Goal: Check status: Check status

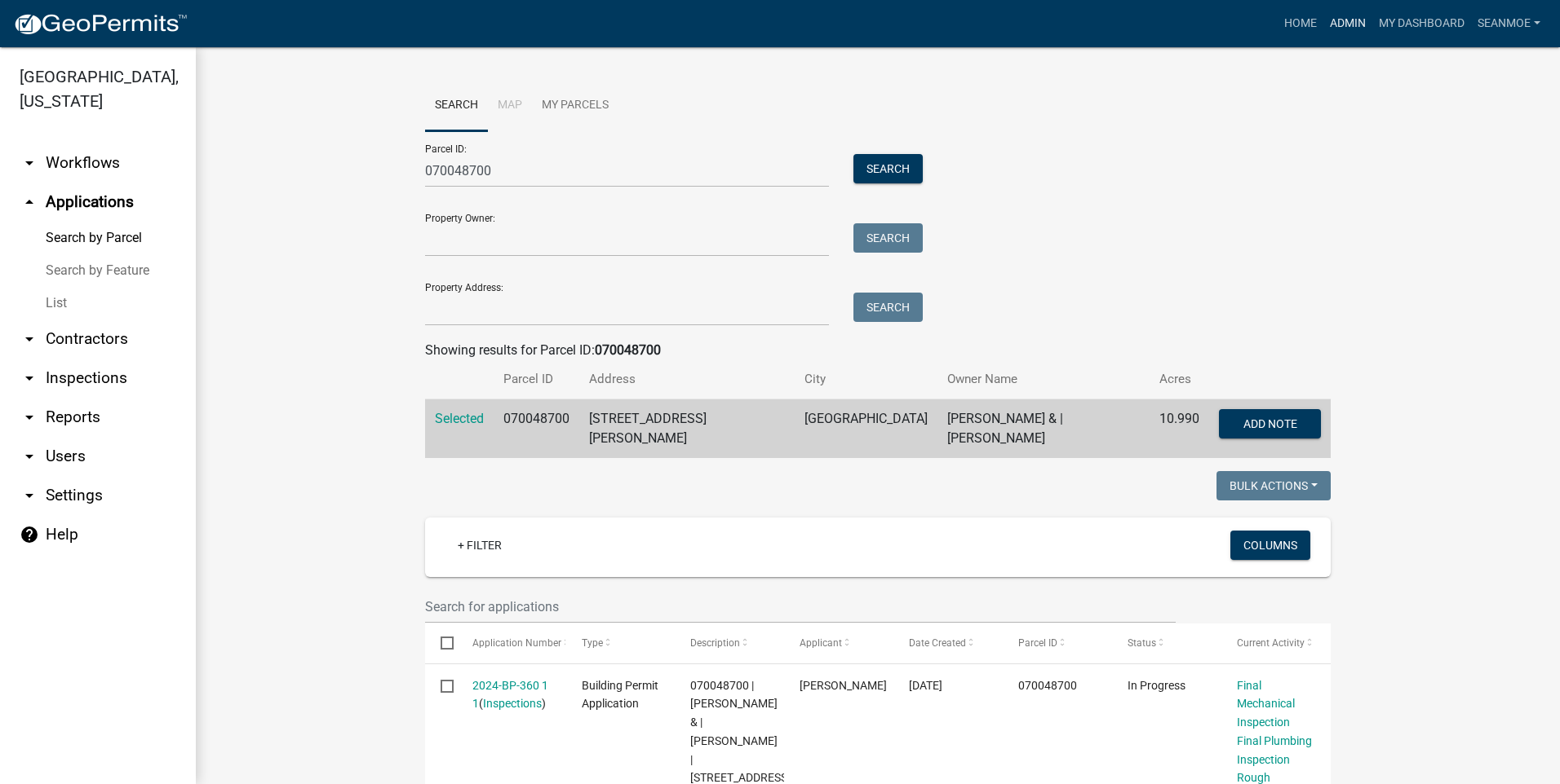
click at [1347, 24] on link "Admin" at bounding box center [1347, 23] width 49 height 31
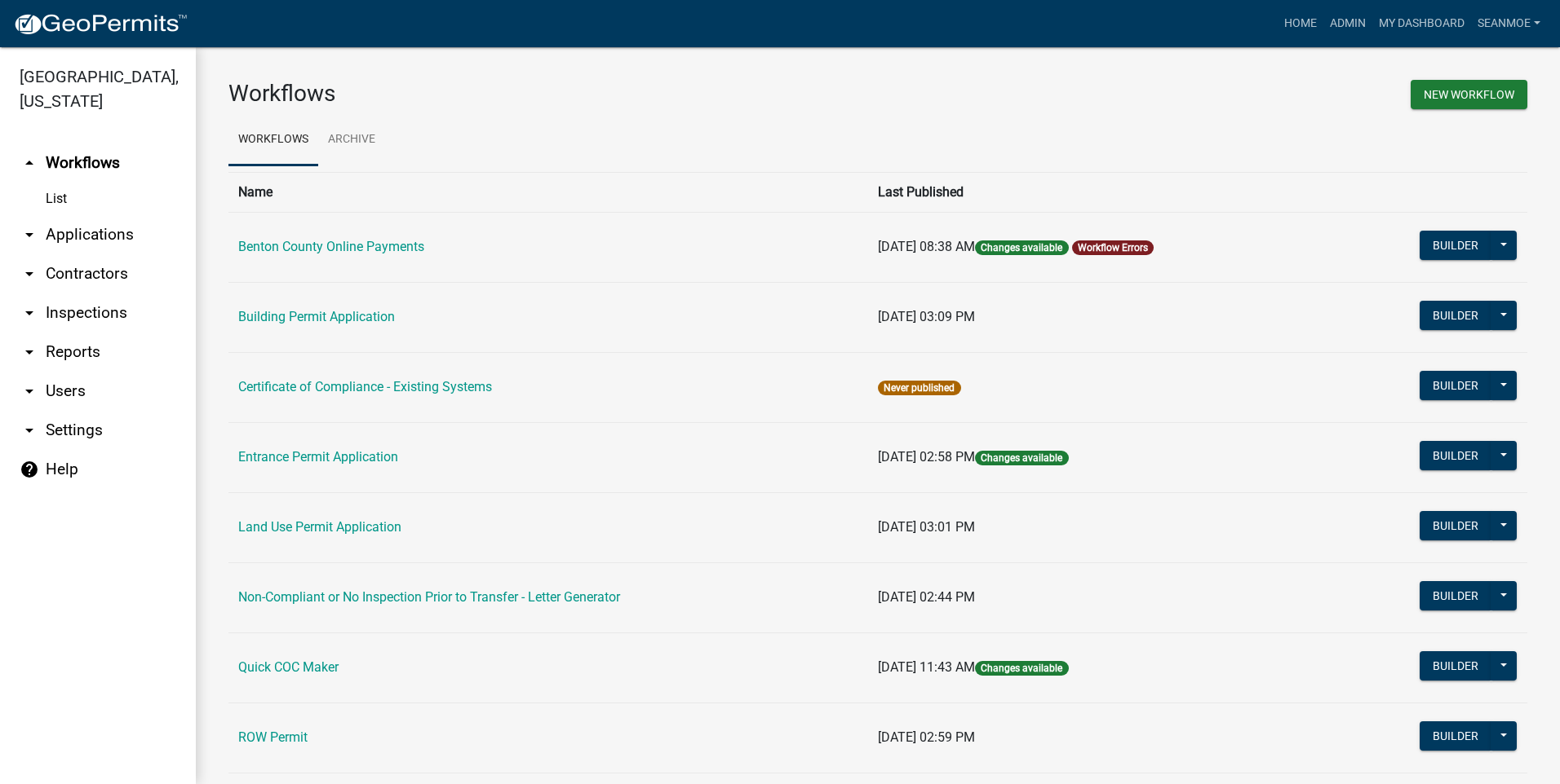
click at [99, 240] on link "arrow_drop_down Applications" at bounding box center [98, 234] width 196 height 39
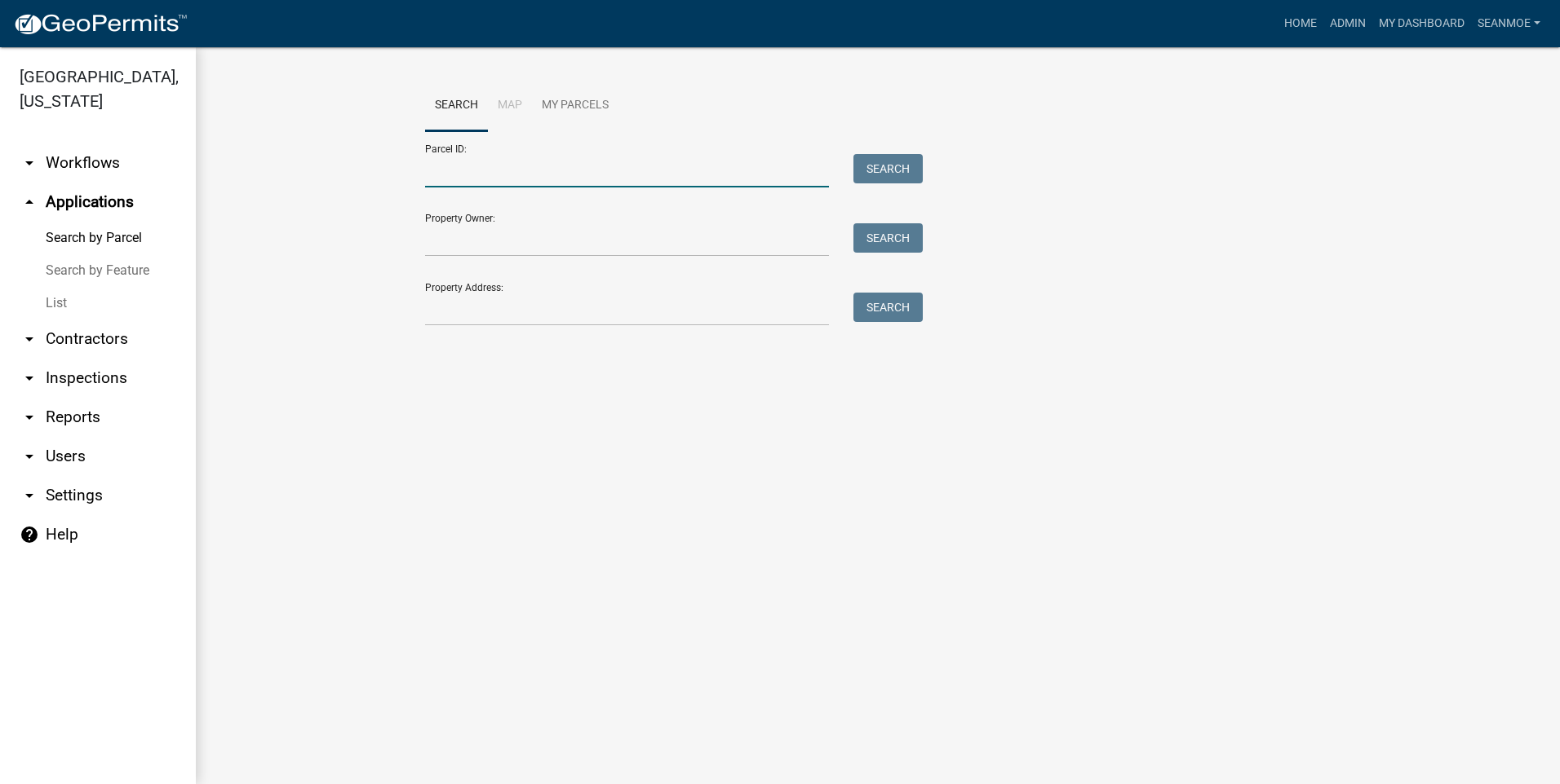
click at [481, 177] on input "Parcel ID:" at bounding box center [627, 170] width 404 height 33
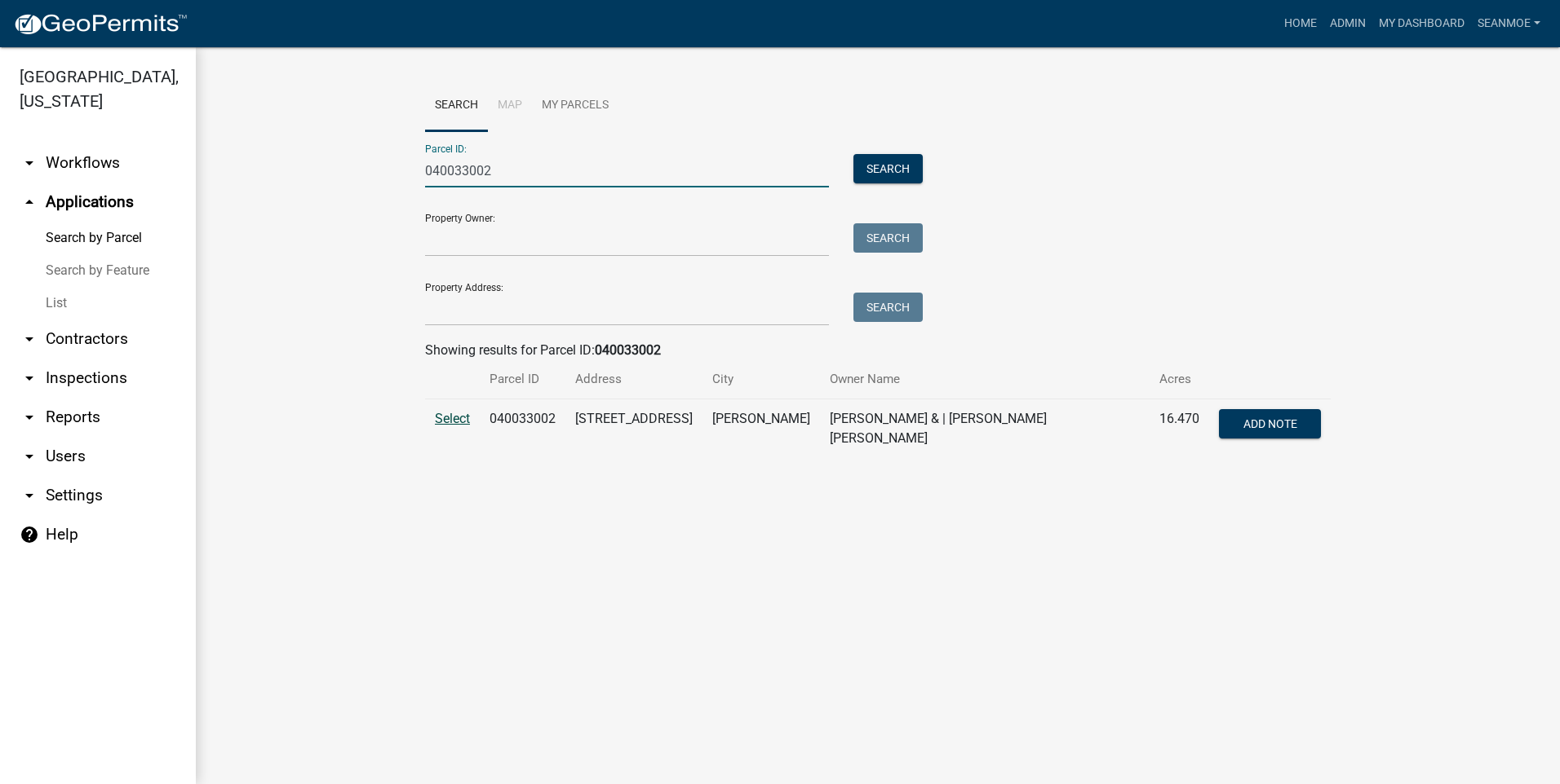
type input "040033002"
click at [446, 422] on span "Select" at bounding box center [451, 418] width 35 height 15
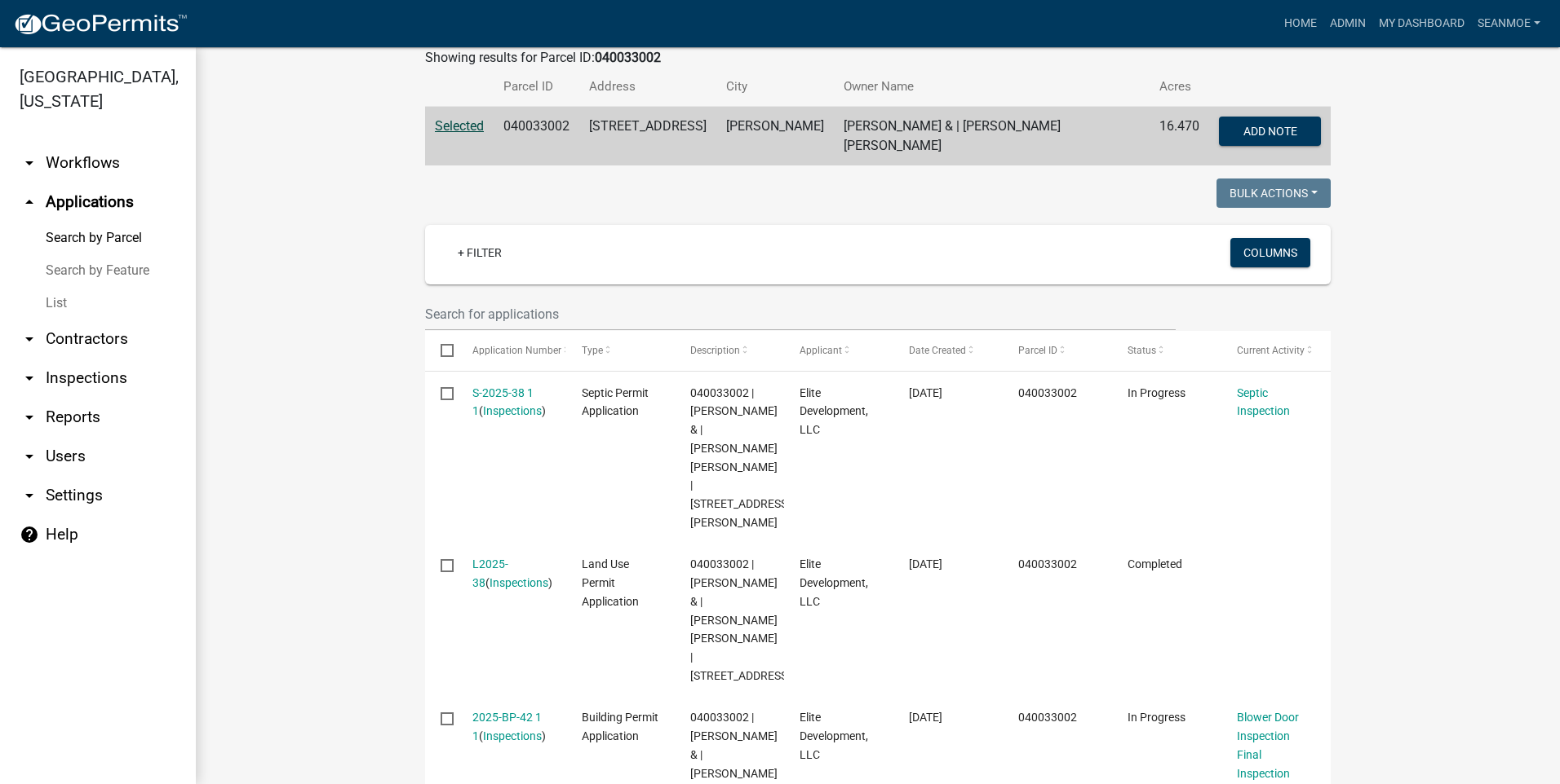
scroll to position [377, 0]
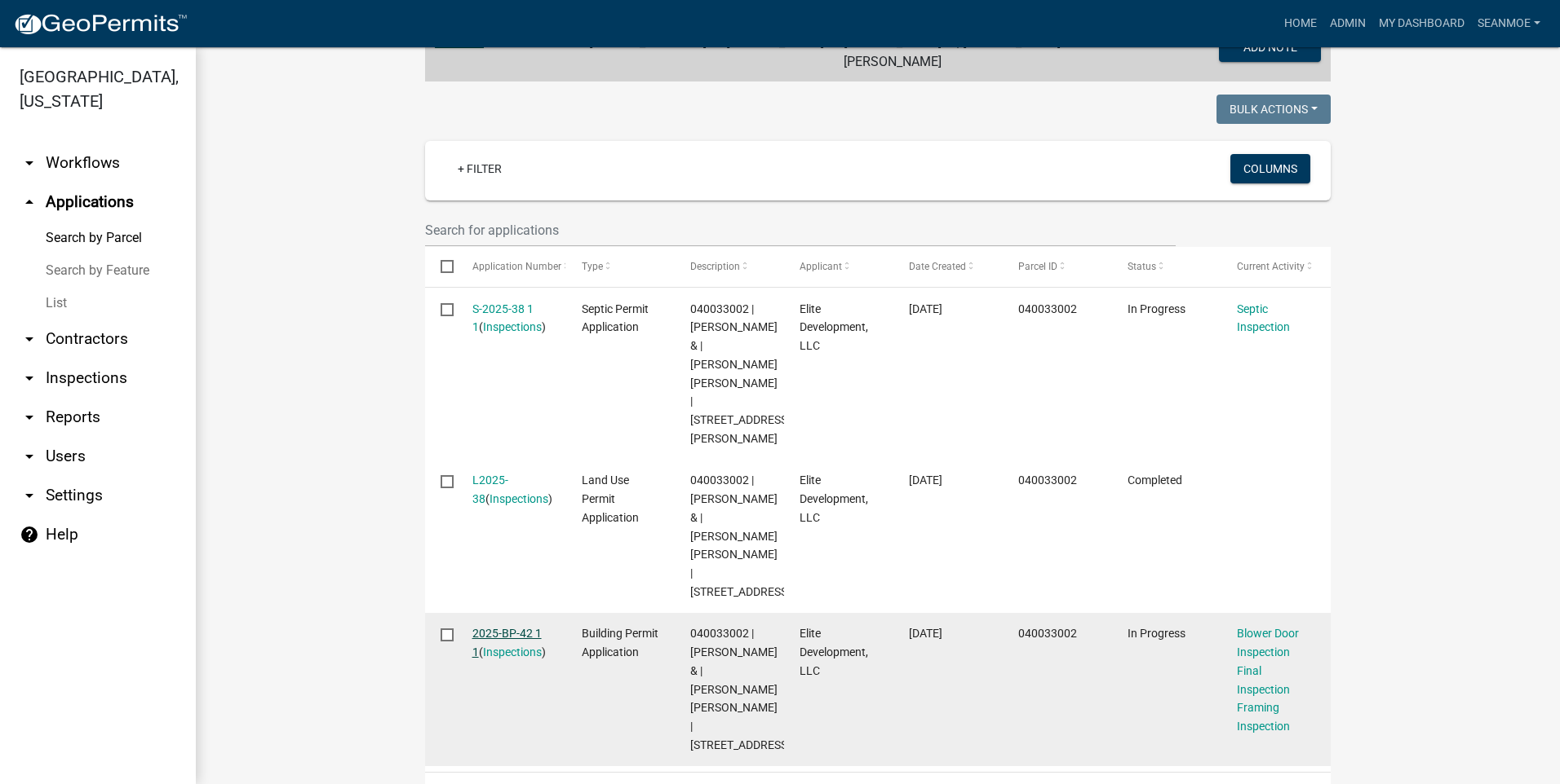
click at [502, 626] on link "2025-BP-42 1 1" at bounding box center [506, 643] width 69 height 32
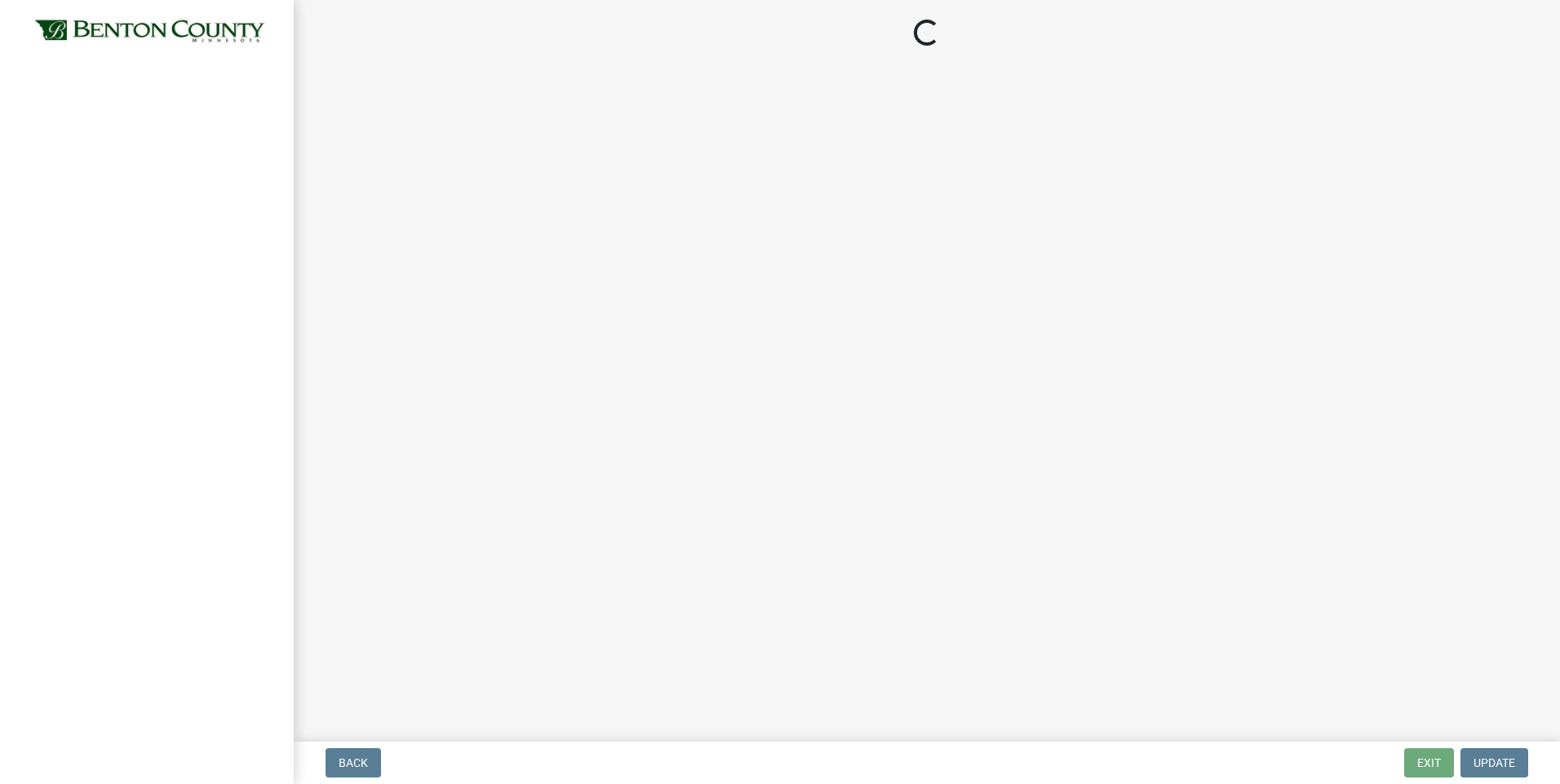
select select "17bfa135-5610-45df-8ce7-87530b7d86d4"
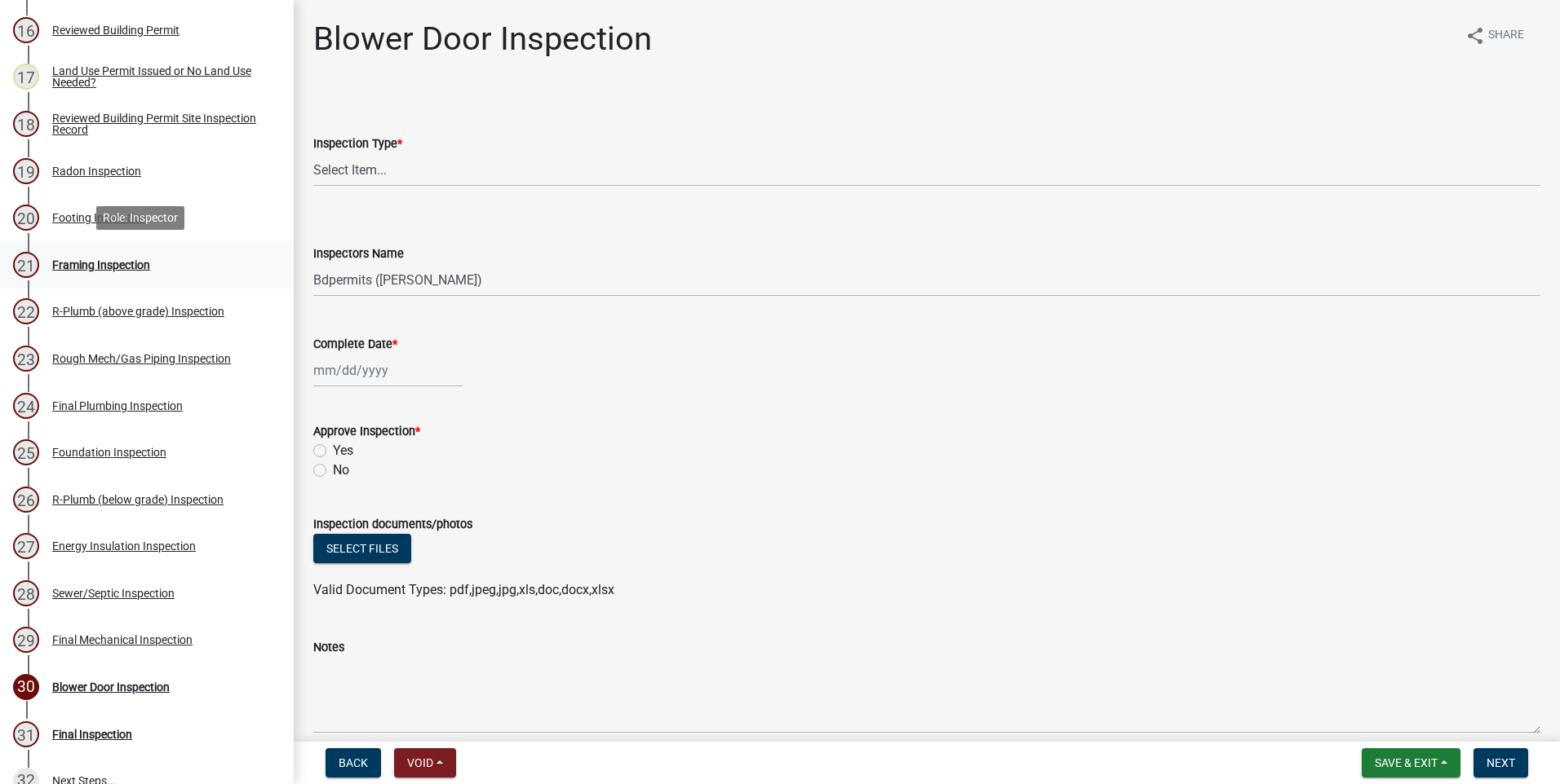
scroll to position [978, 0]
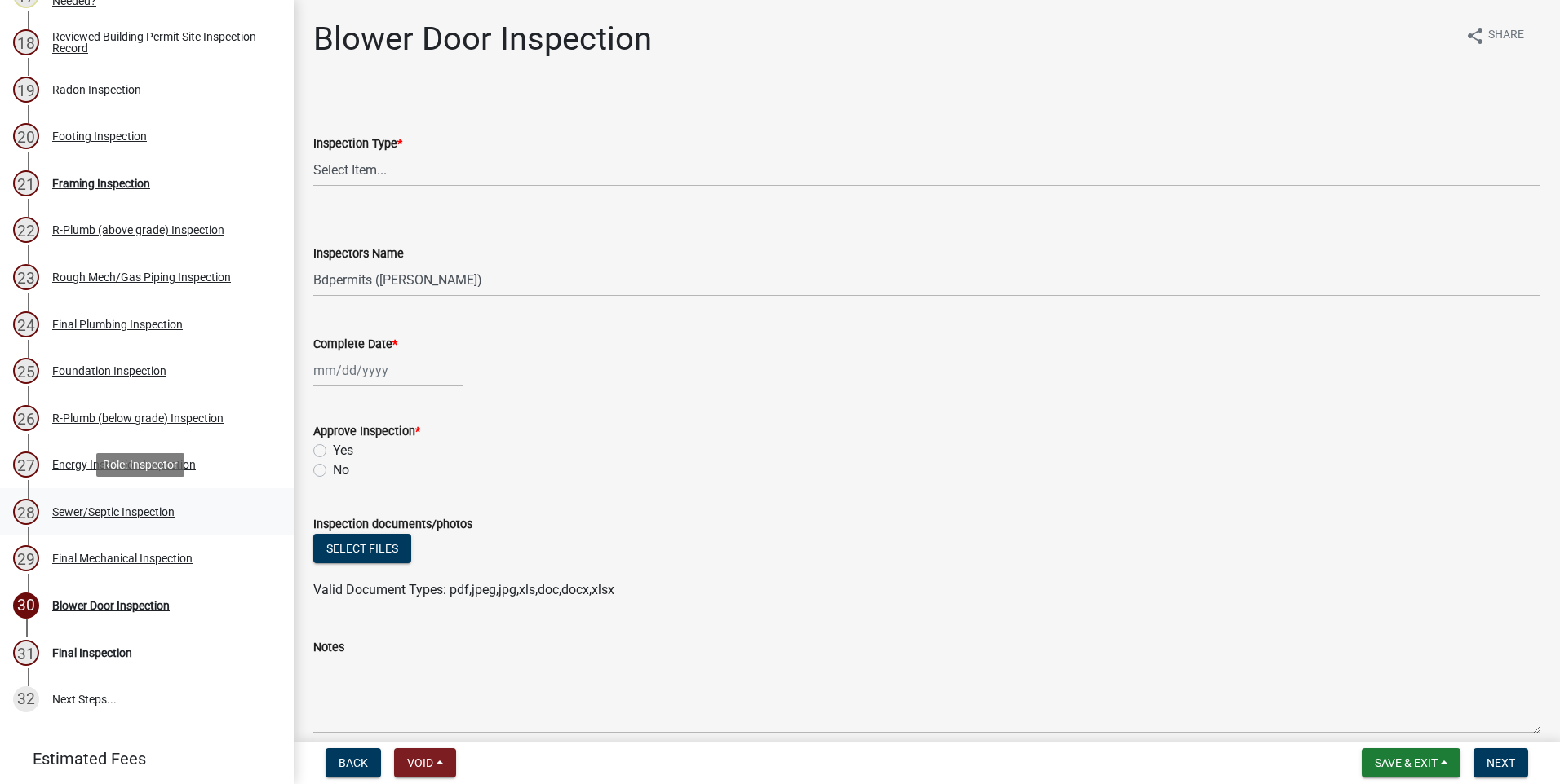
click at [108, 510] on div "Sewer/Septic Inspection" at bounding box center [113, 512] width 123 height 12
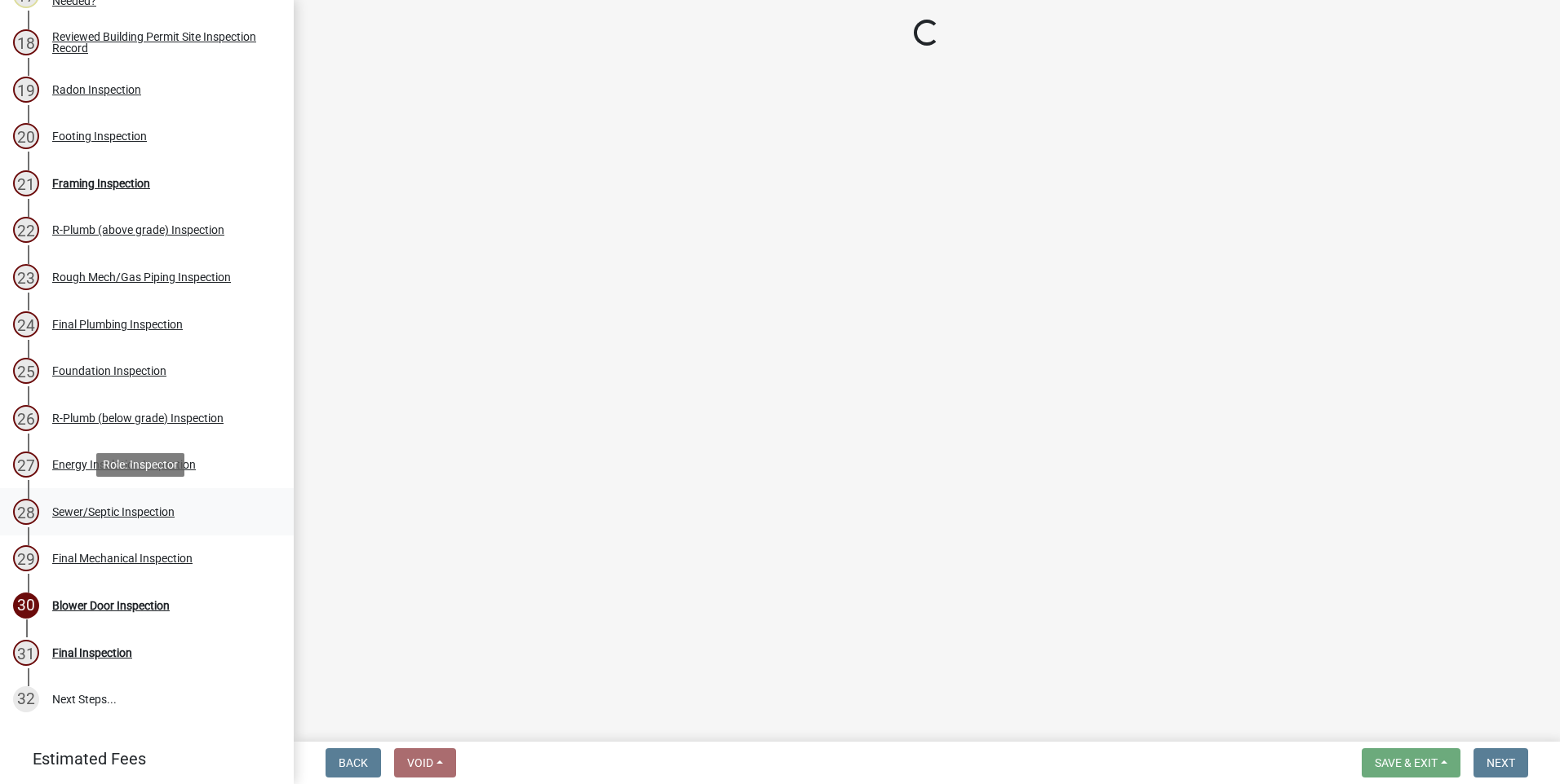
select select "9289ceeb-60d1-44fa-9434-2c03c90a6ca3"
select select "3a981b86-5cd0-4733-9cb4-f2beb74d37be"
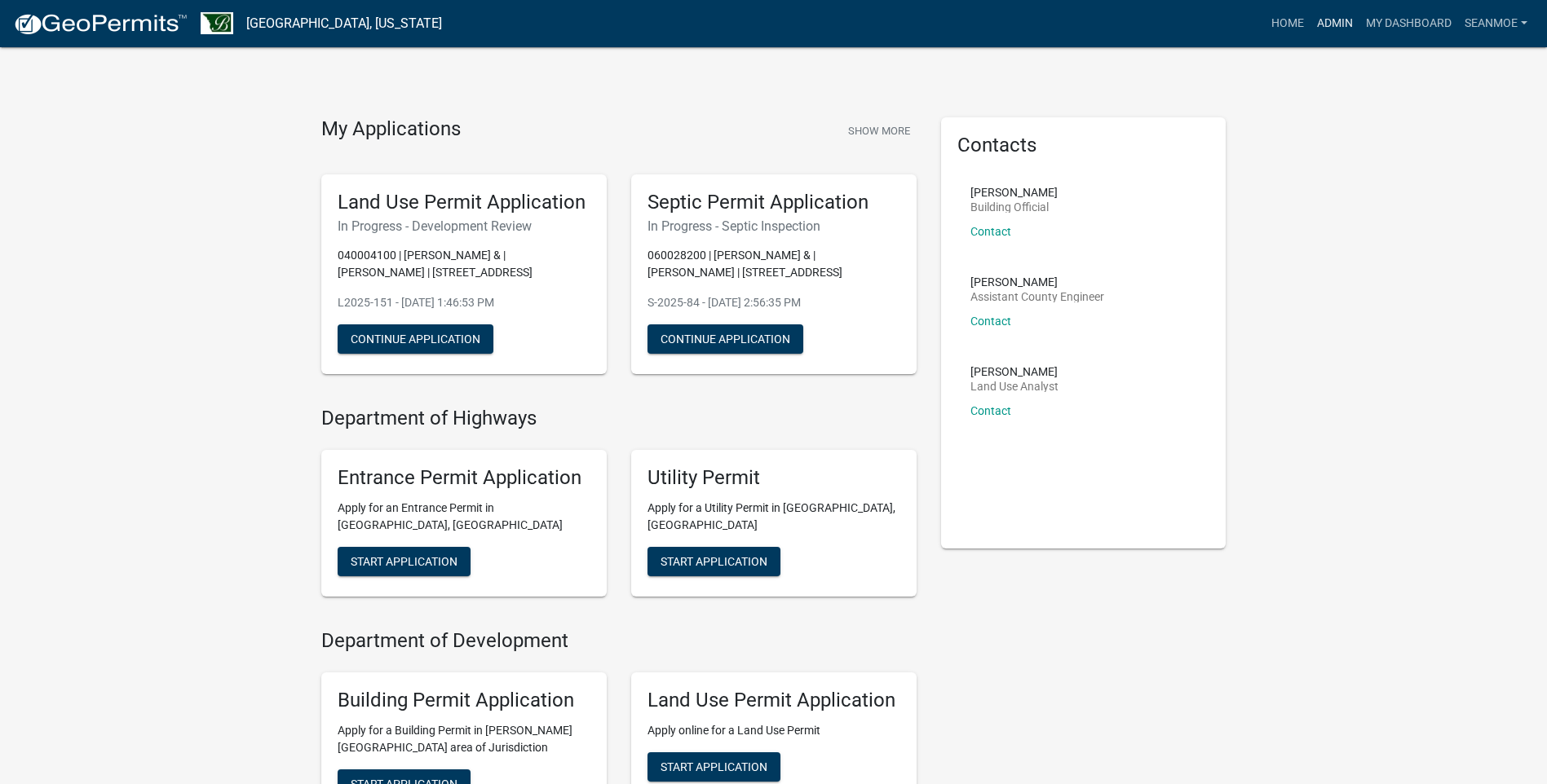
click at [1338, 21] on link "Admin" at bounding box center [1335, 23] width 49 height 31
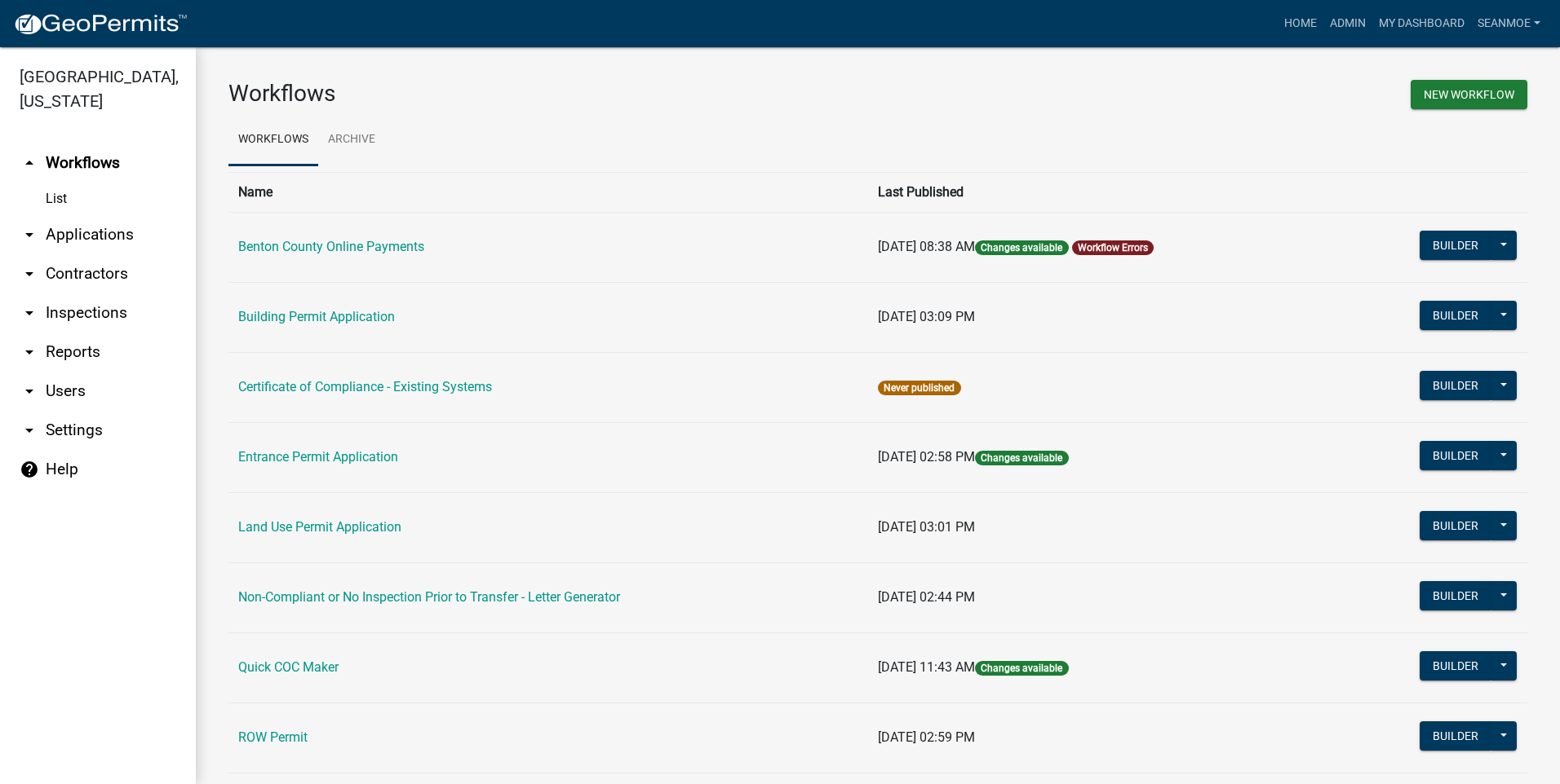
click at [86, 234] on link "arrow_drop_down Applications" at bounding box center [98, 234] width 196 height 39
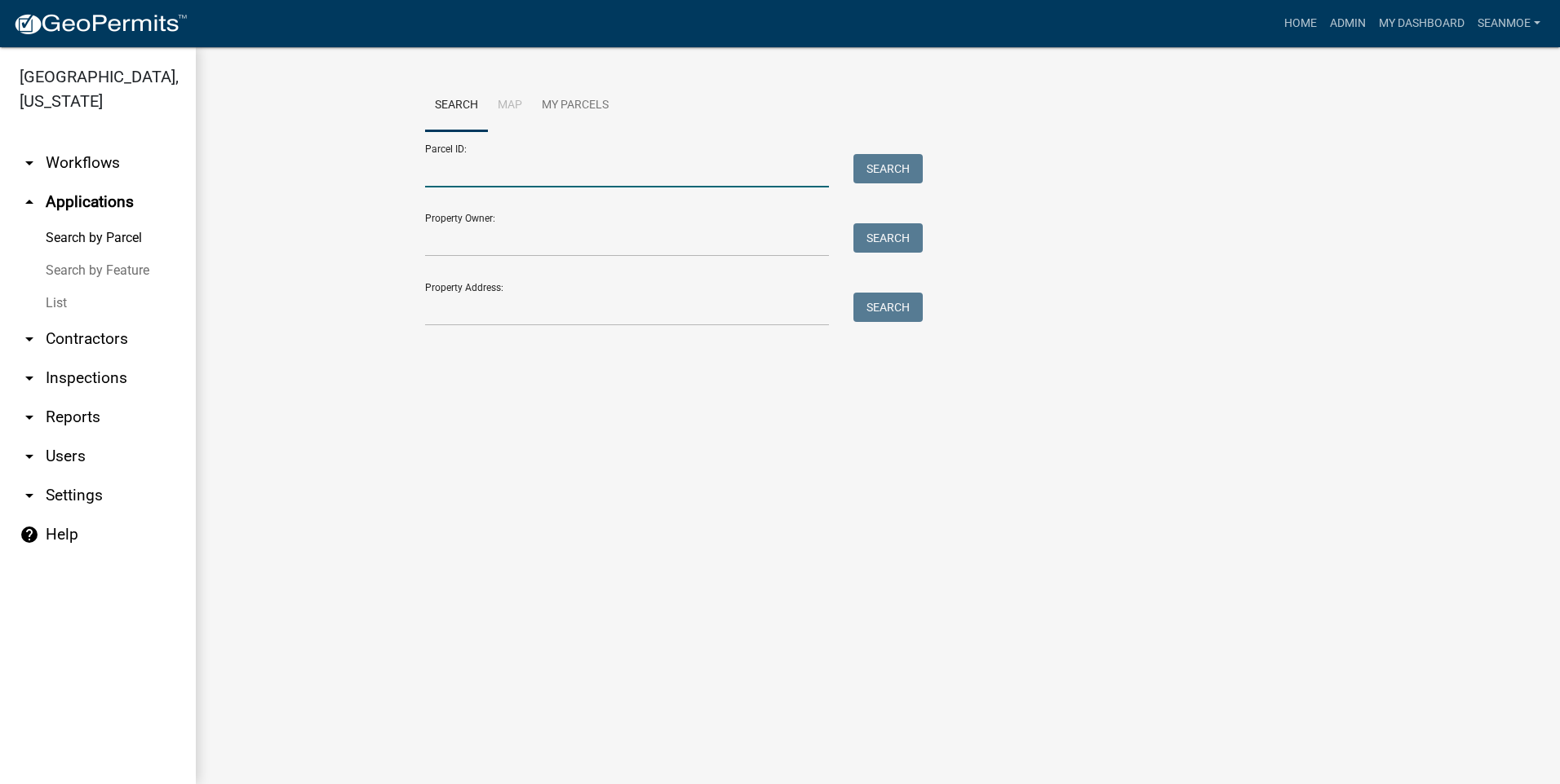
click at [492, 178] on input "Parcel ID:" at bounding box center [627, 170] width 404 height 33
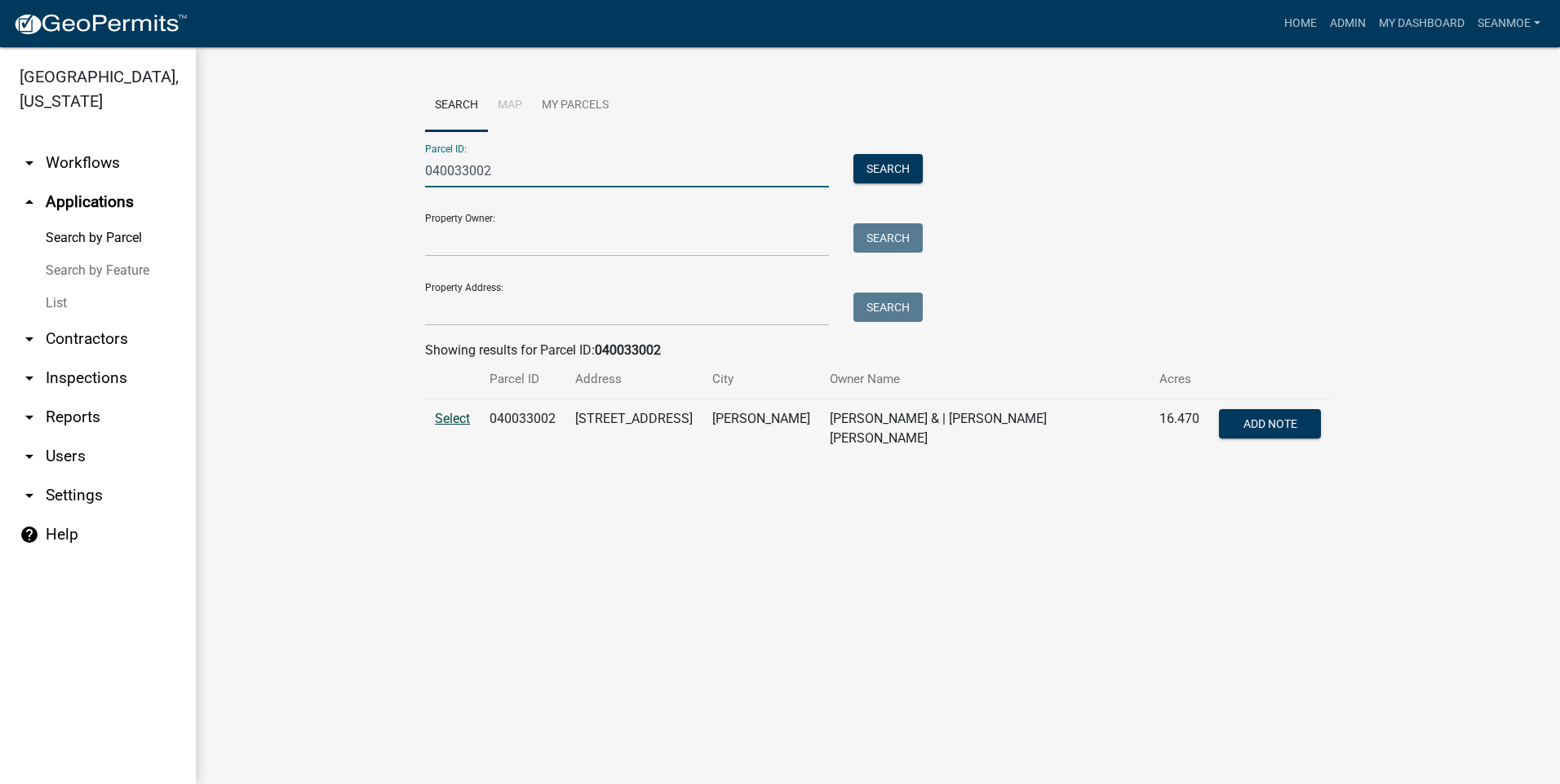
type input "040033002"
click at [450, 419] on span "Select" at bounding box center [451, 418] width 35 height 15
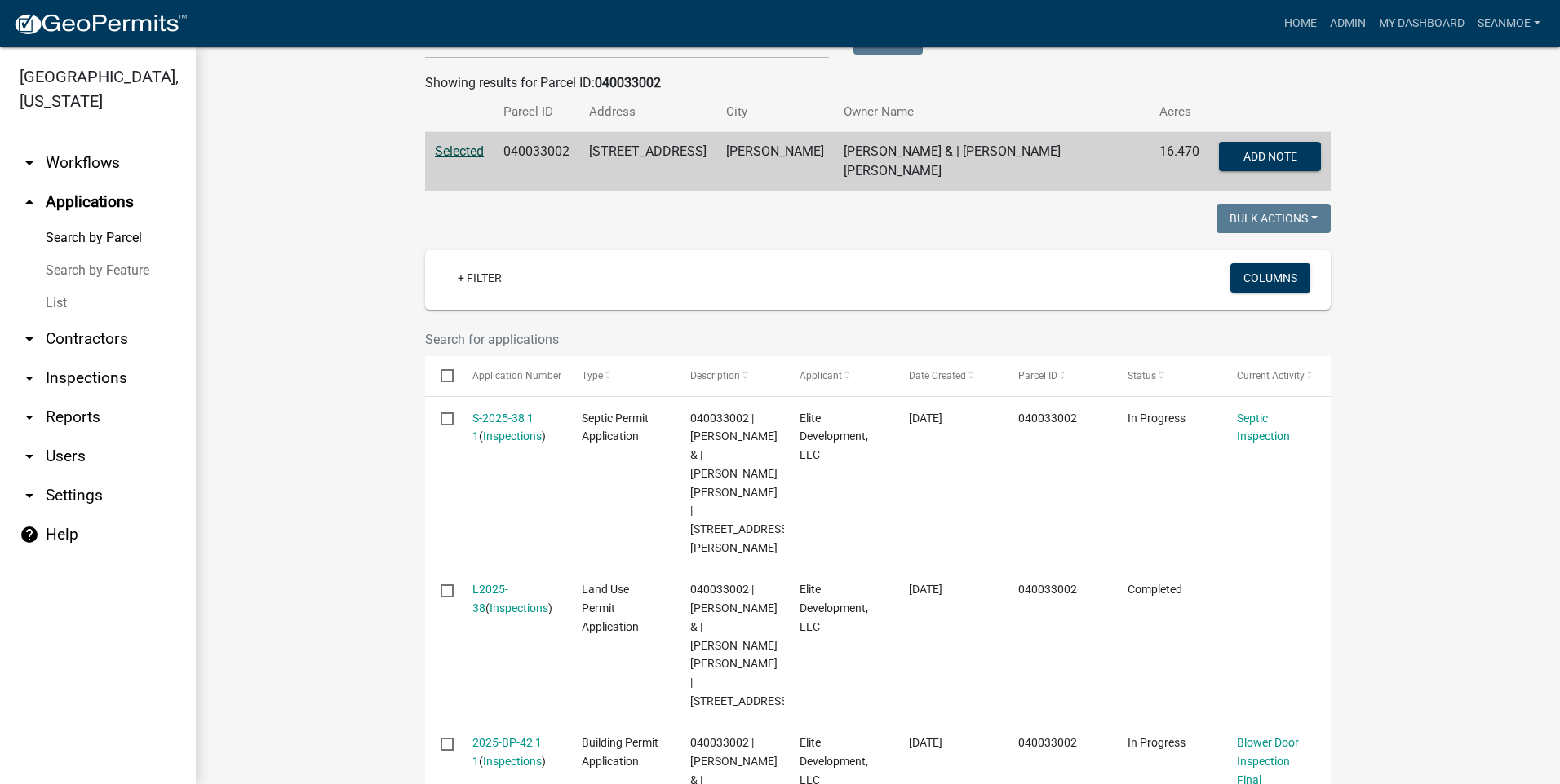
scroll to position [377, 0]
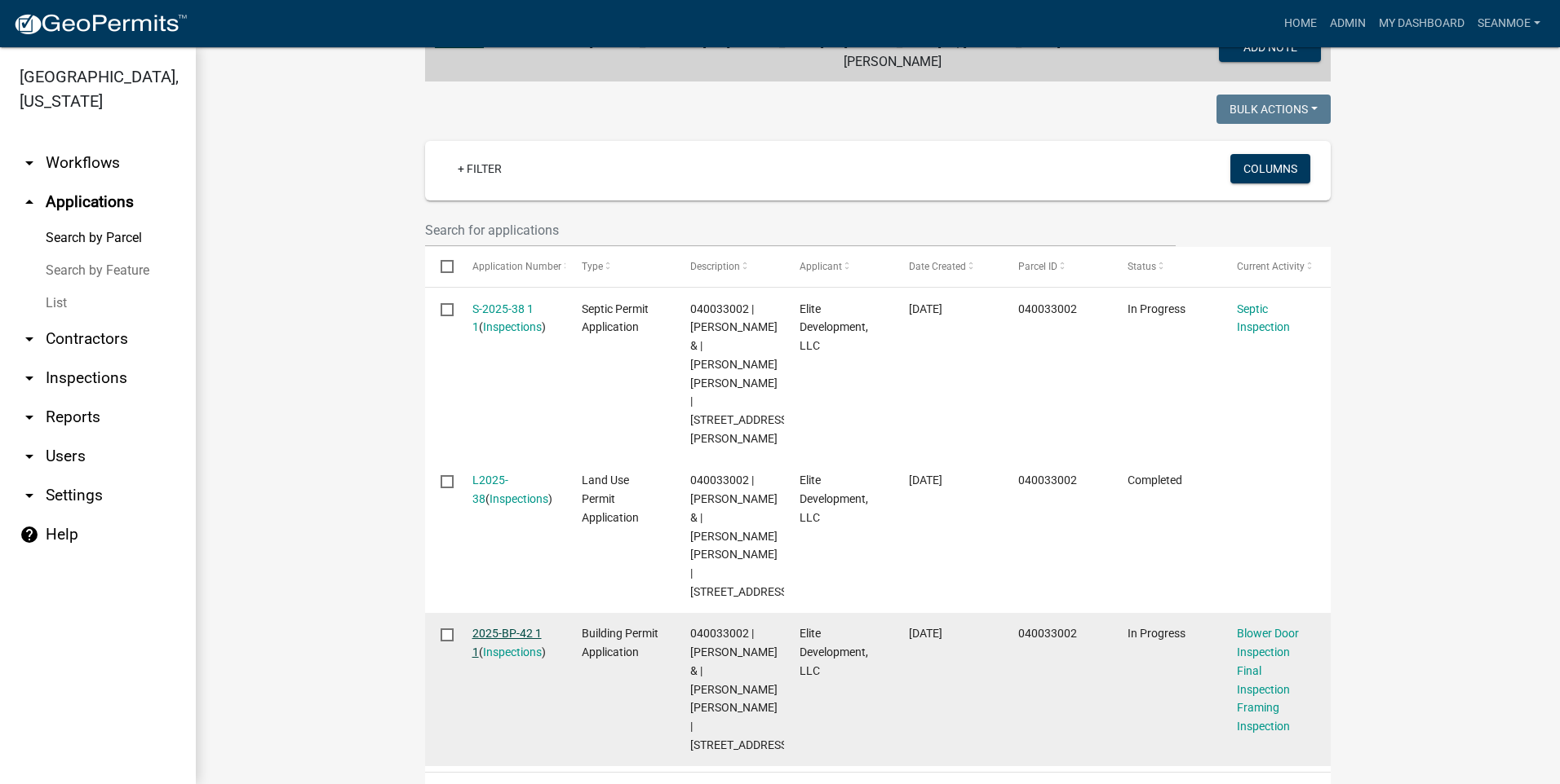
click at [510, 626] on link "2025-BP-42 1 1" at bounding box center [506, 643] width 69 height 32
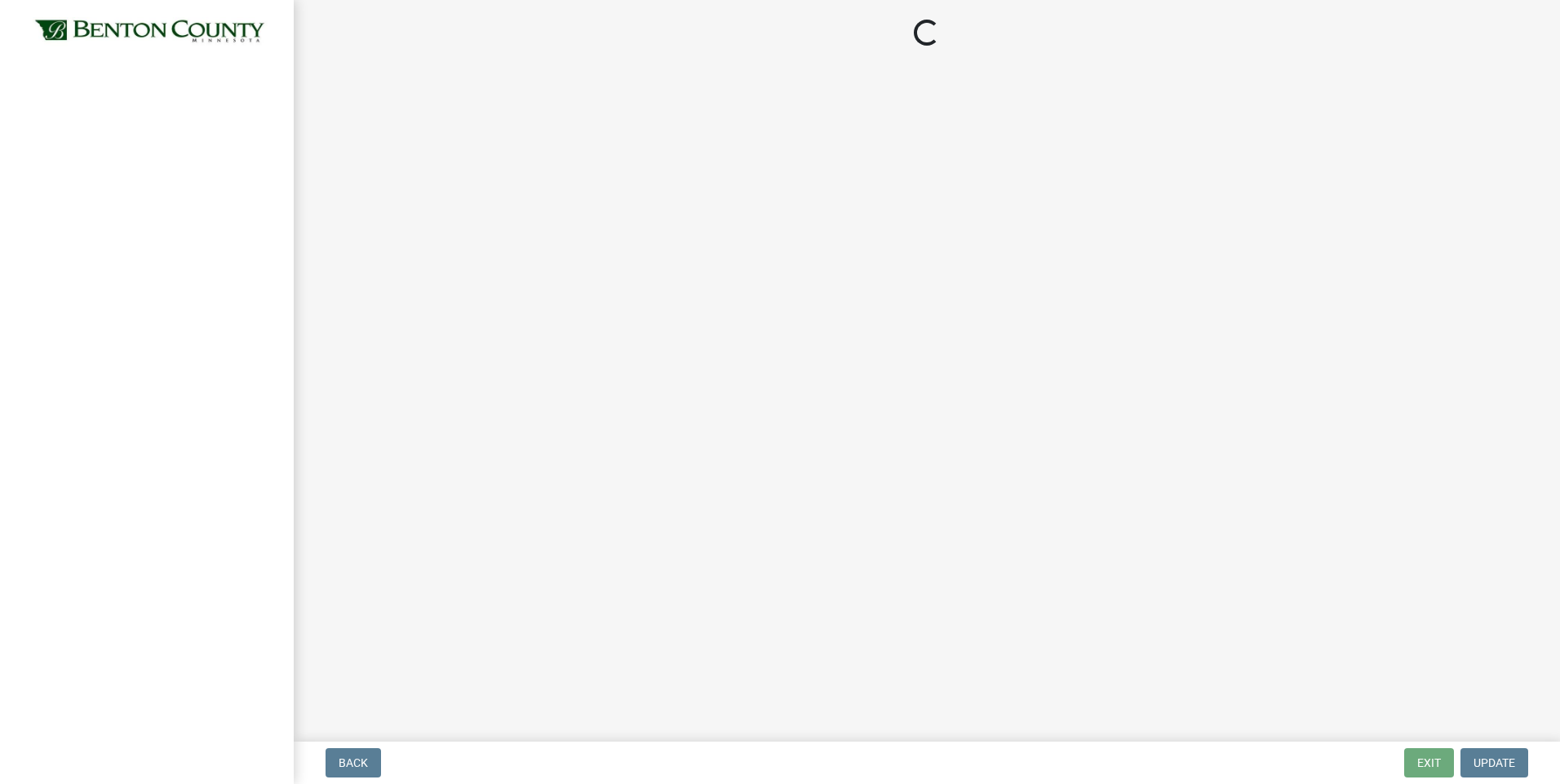
select select "17bfa135-5610-45df-8ce7-87530b7d86d4"
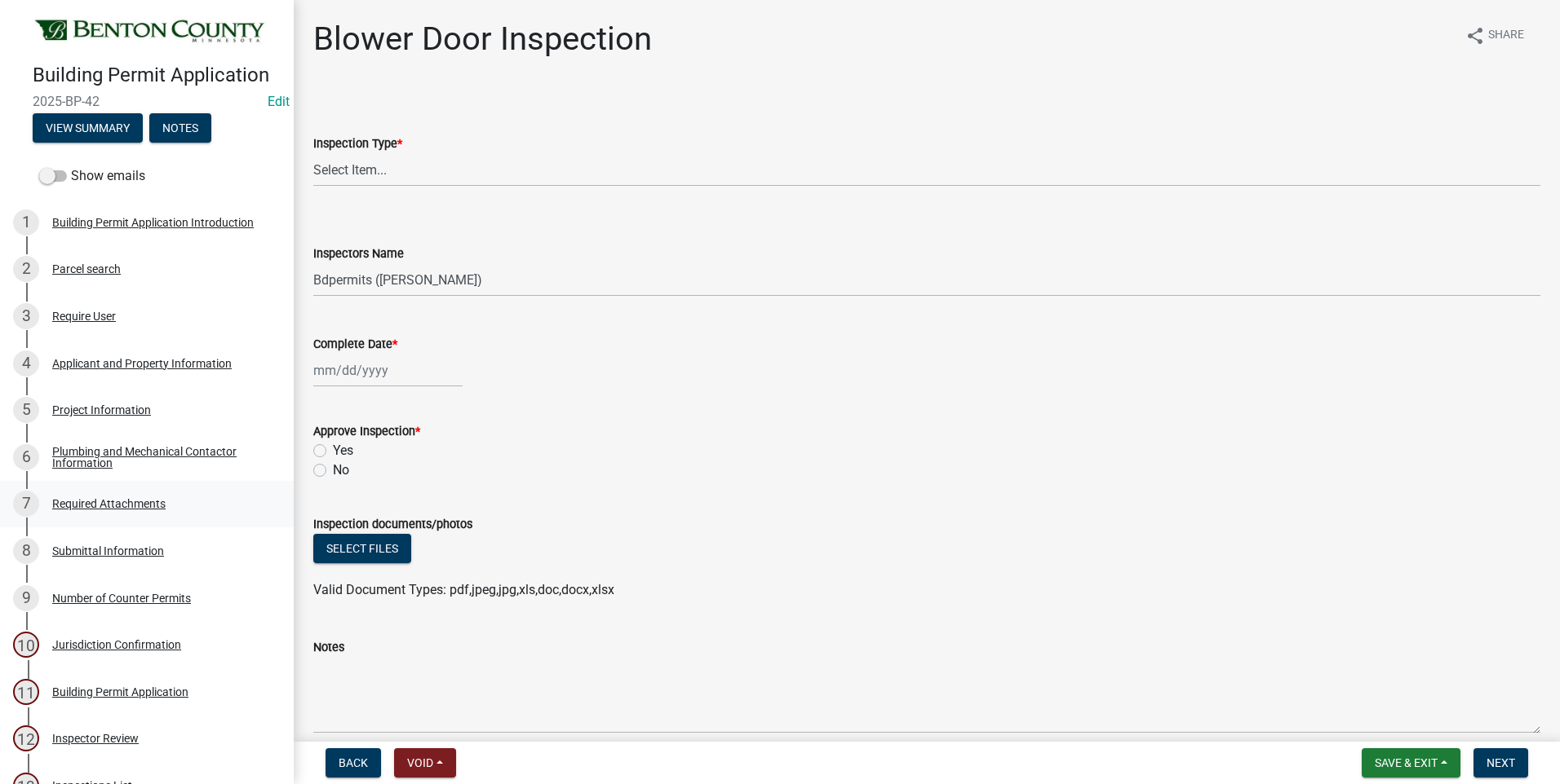
click at [127, 499] on div "Required Attachments" at bounding box center [108, 504] width 114 height 12
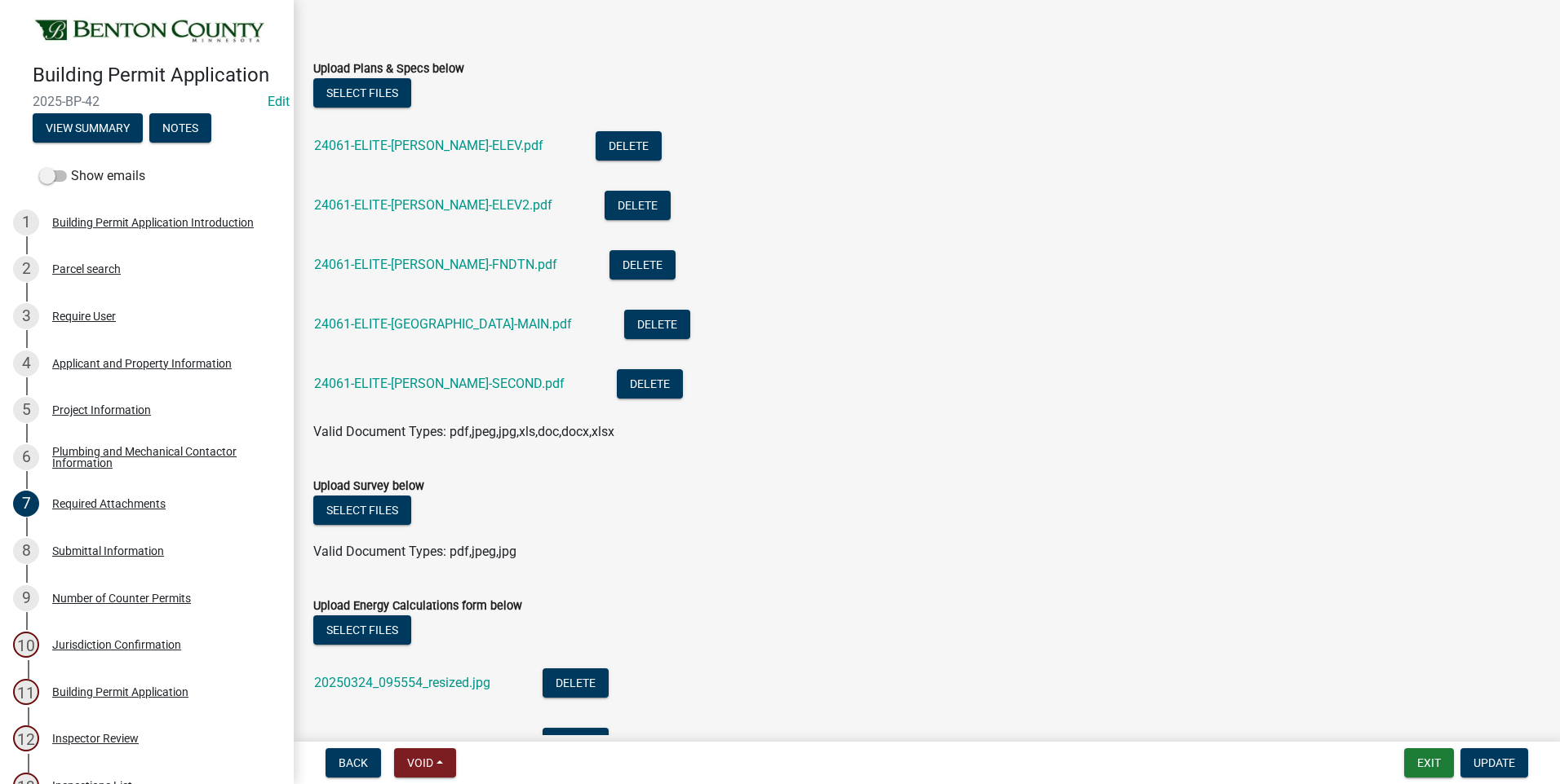
scroll to position [244, 0]
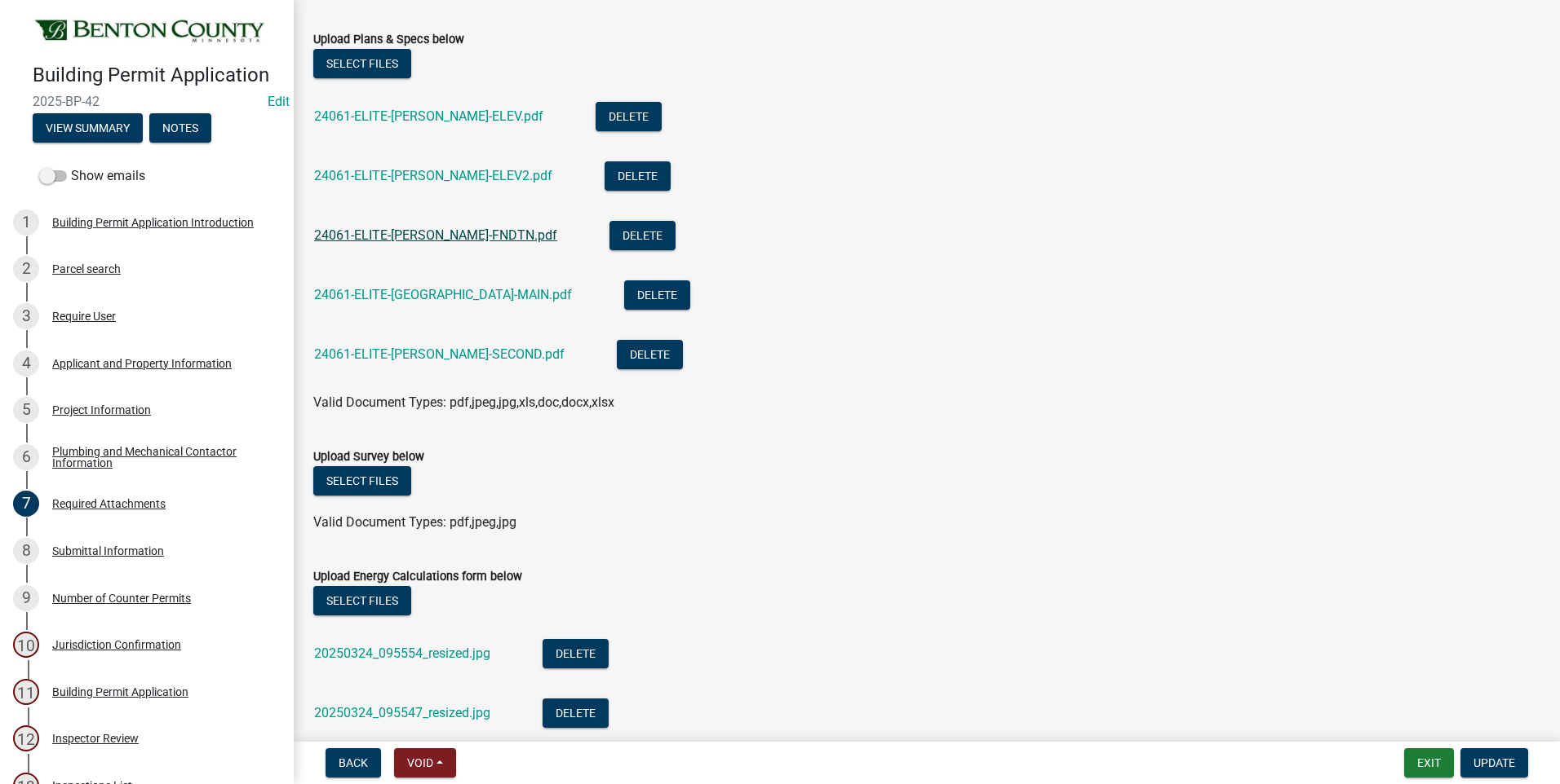
click at [392, 237] on link "24061-ELITE-Lyons-FNDTN.pdf" at bounding box center [435, 234] width 243 height 15
